Goal: Navigation & Orientation: Go to known website

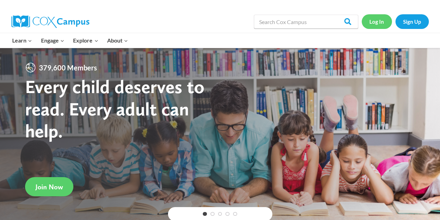
click at [380, 22] on link "Log In" at bounding box center [377, 21] width 30 height 14
click at [381, 21] on link "Log In" at bounding box center [377, 21] width 30 height 14
